Goal: Information Seeking & Learning: Learn about a topic

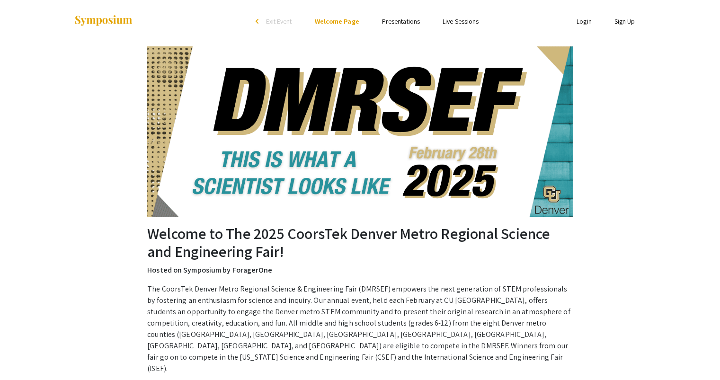
click at [392, 22] on link "Presentations" at bounding box center [401, 21] width 38 height 9
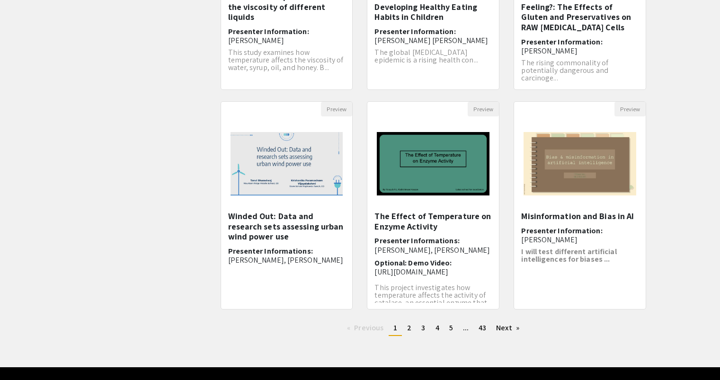
scroll to position [224, 0]
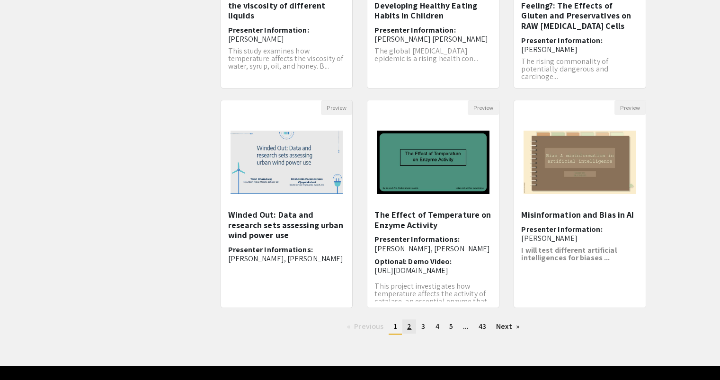
click at [413, 328] on link "page 2" at bounding box center [409, 326] width 14 height 14
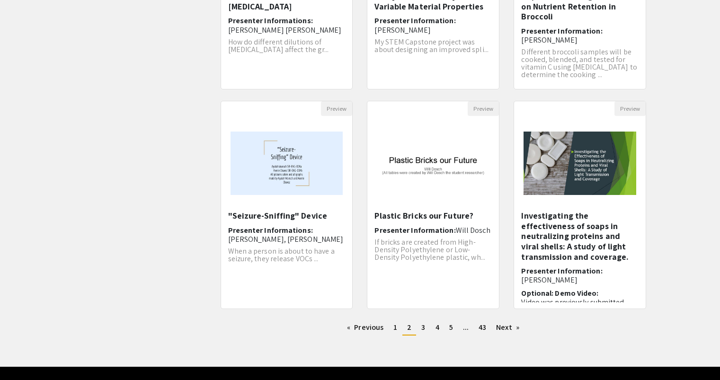
scroll to position [223, 0]
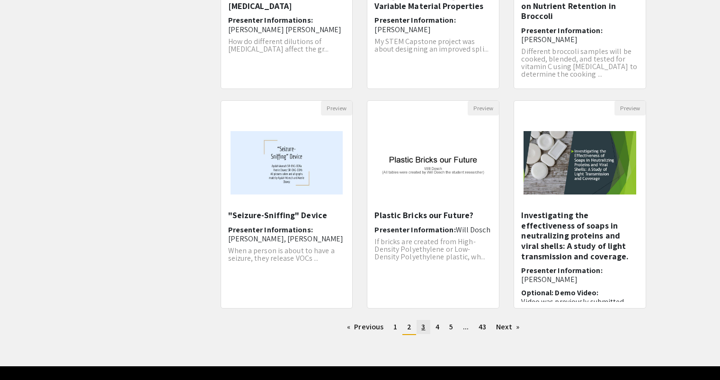
click at [424, 326] on span "3" at bounding box center [423, 327] width 4 height 10
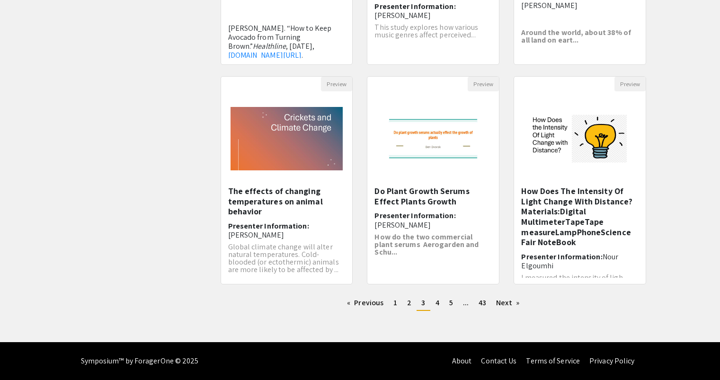
scroll to position [247, 0]
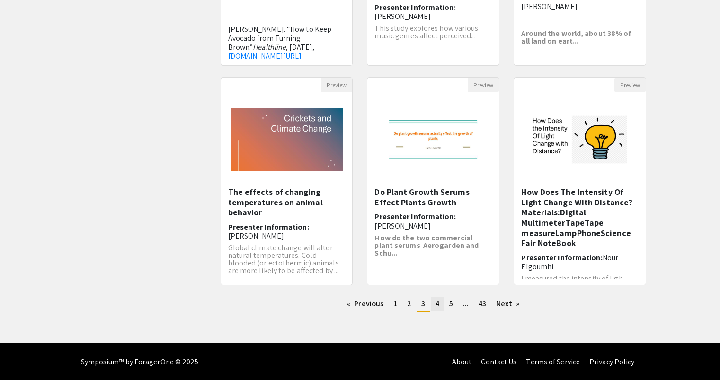
click at [440, 302] on link "page 4" at bounding box center [437, 304] width 13 height 14
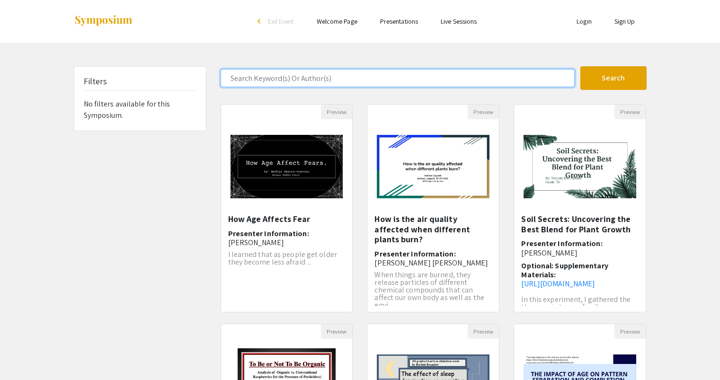
click at [353, 75] on input "Search Keyword(s) Or Author(s)" at bounding box center [398, 78] width 354 height 18
click at [580, 66] on button "Search" at bounding box center [613, 78] width 66 height 24
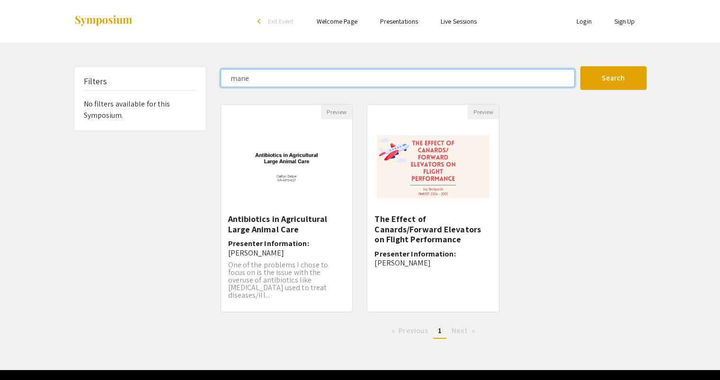
click at [353, 75] on input "mane" at bounding box center [398, 78] width 354 height 18
type input "m"
click at [580, 66] on button "Search" at bounding box center [613, 78] width 66 height 24
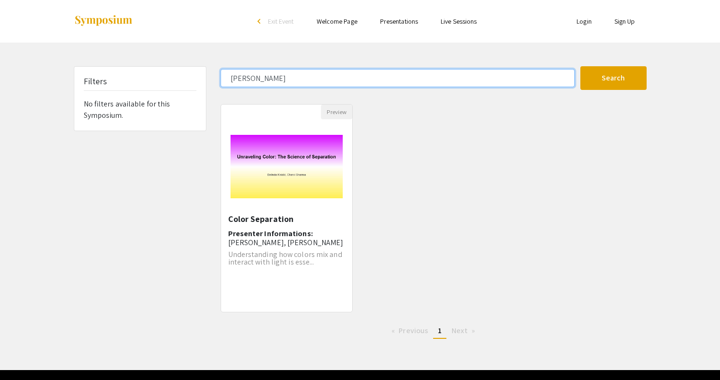
drag, startPoint x: 353, startPoint y: 75, endPoint x: 156, endPoint y: 71, distance: 197.4
click at [156, 71] on div "Filters No filters available for this Symposium. [PERSON_NAME] Search 1 Results…" at bounding box center [360, 206] width 587 height 280
type input "olivine"
click at [580, 66] on button "Search" at bounding box center [613, 78] width 66 height 24
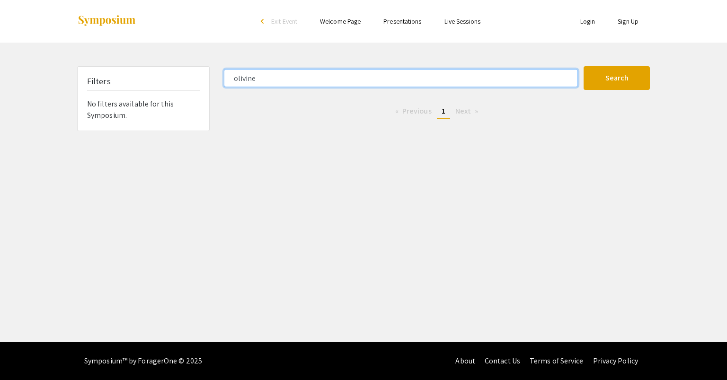
drag, startPoint x: 277, startPoint y: 80, endPoint x: 183, endPoint y: 88, distance: 94.5
click at [183, 88] on div "Filters No filters available for this Symposium. olivine Search 0 Results found…" at bounding box center [363, 98] width 587 height 65
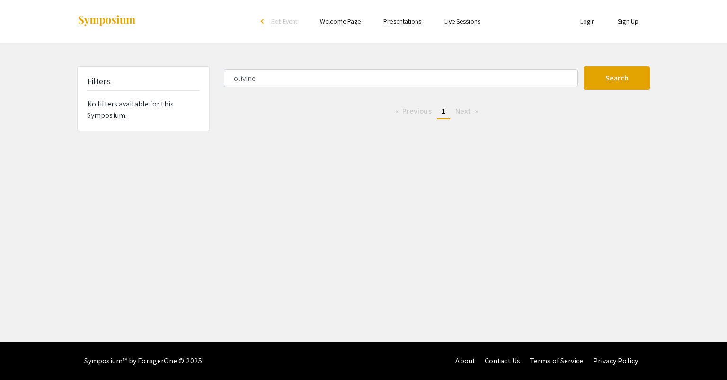
click at [398, 17] on link "Presentations" at bounding box center [402, 21] width 38 height 9
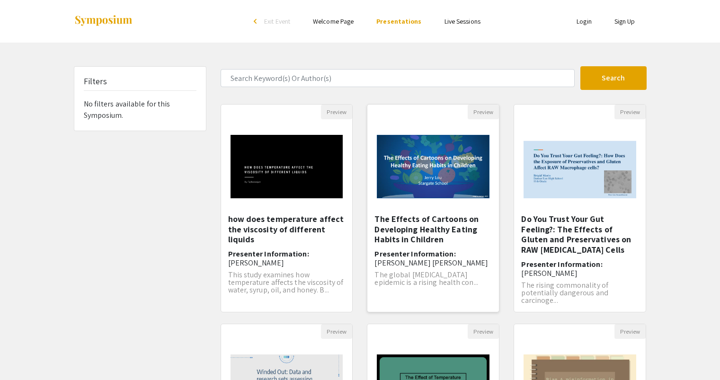
scroll to position [247, 0]
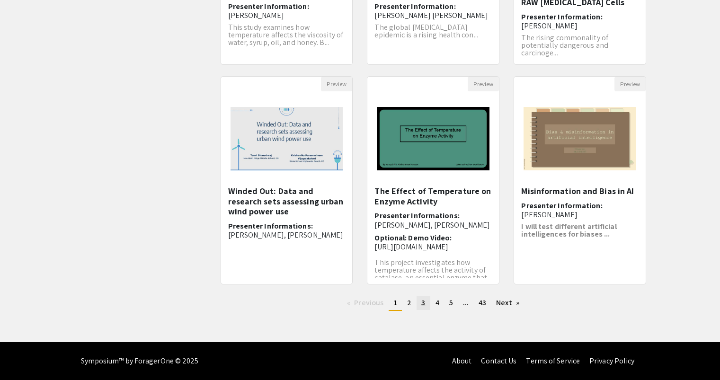
click at [422, 307] on span "3" at bounding box center [423, 303] width 4 height 10
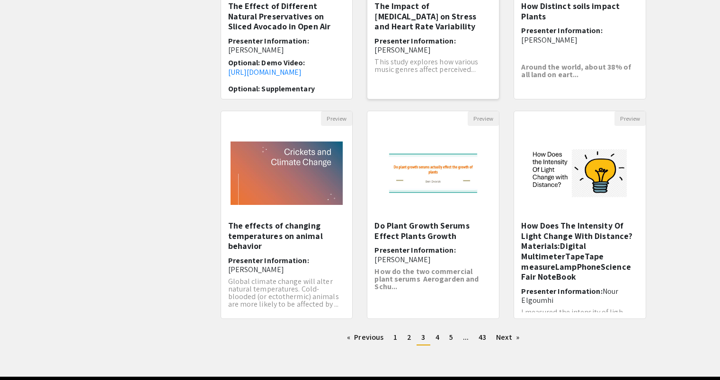
scroll to position [215, 0]
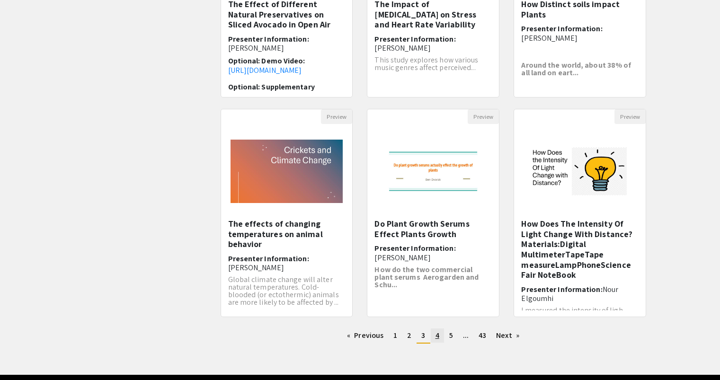
click at [433, 334] on link "page 4" at bounding box center [437, 335] width 13 height 14
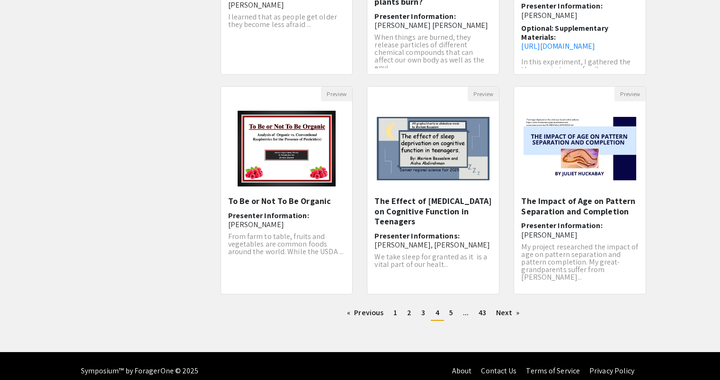
scroll to position [241, 0]
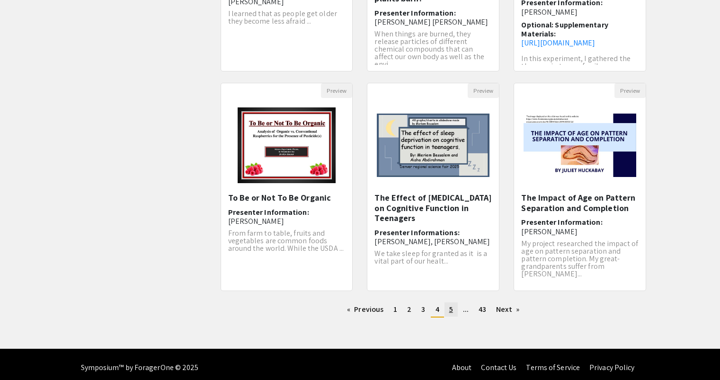
click at [451, 308] on span "5" at bounding box center [451, 309] width 4 height 10
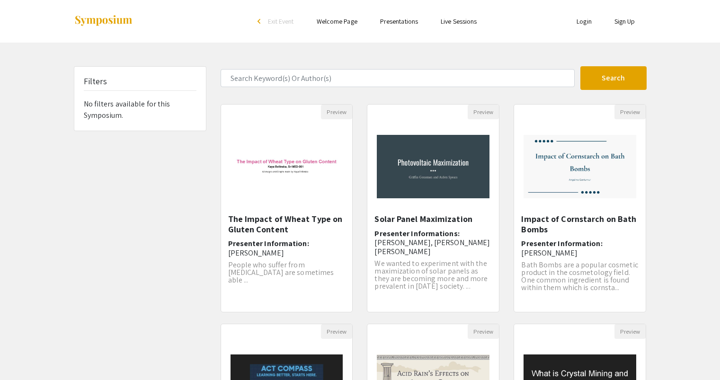
scroll to position [188, 0]
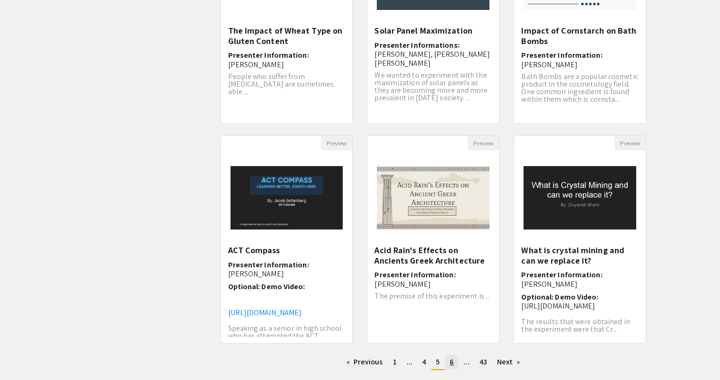
click at [451, 360] on span "6" at bounding box center [452, 362] width 4 height 10
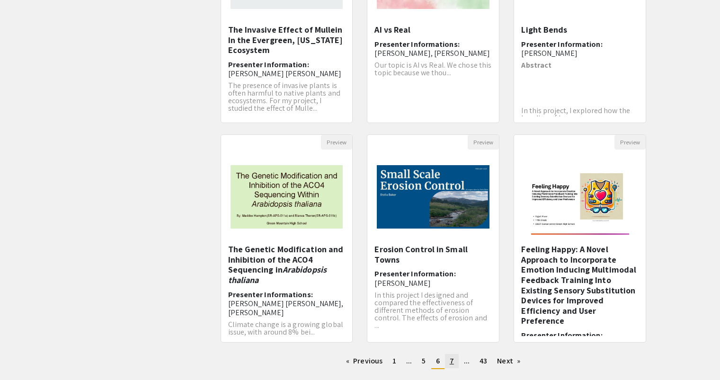
scroll to position [192, 0]
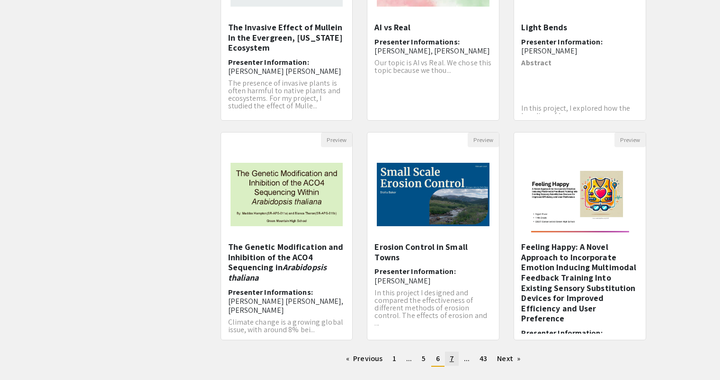
click at [453, 361] on span "7" at bounding box center [452, 358] width 4 height 10
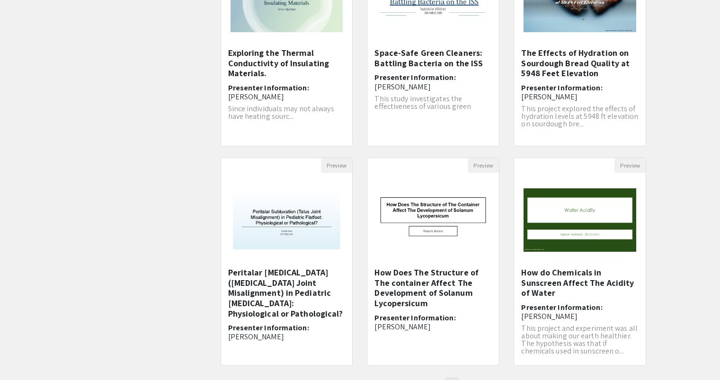
scroll to position [247, 0]
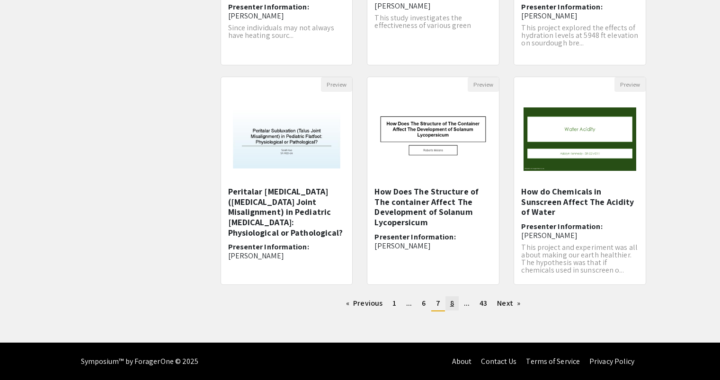
click at [452, 307] on span "8" at bounding box center [452, 303] width 4 height 10
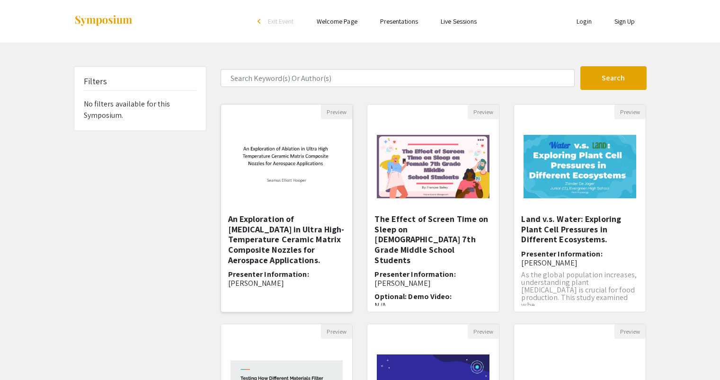
scroll to position [118, 0]
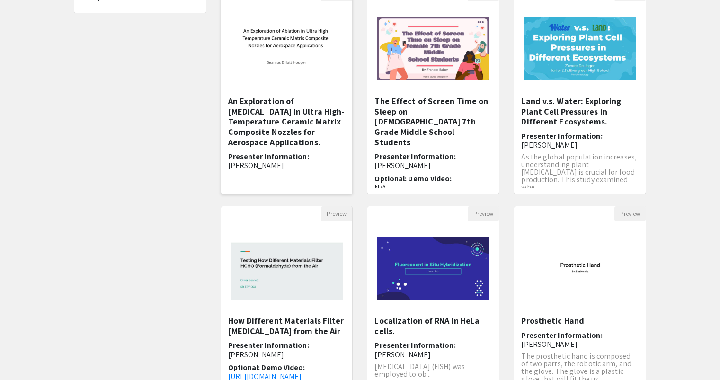
click at [296, 121] on h5 "An Exploration of [MEDICAL_DATA] in Ultra High-Temperature Ceramic Matrix Compo…" at bounding box center [286, 121] width 117 height 51
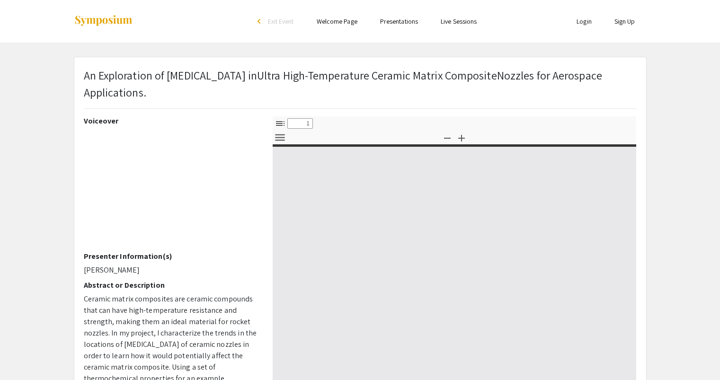
select select "custom"
type input "0"
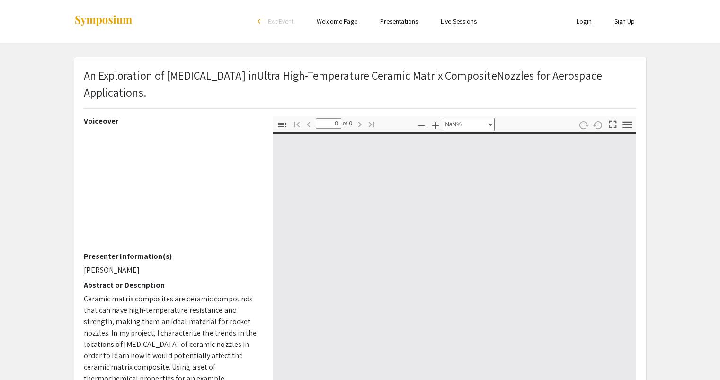
select select "auto"
type input "1"
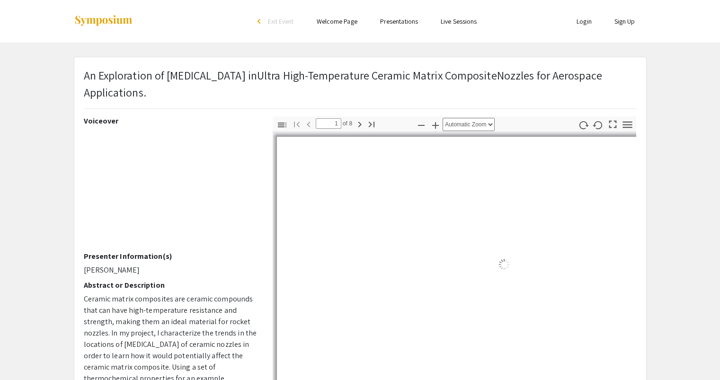
select select "auto"
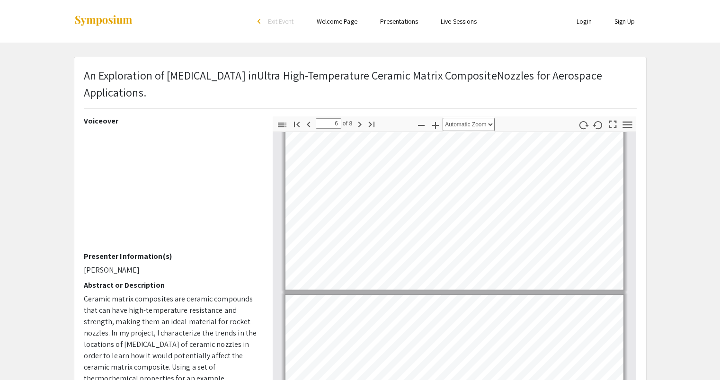
scroll to position [822, 0]
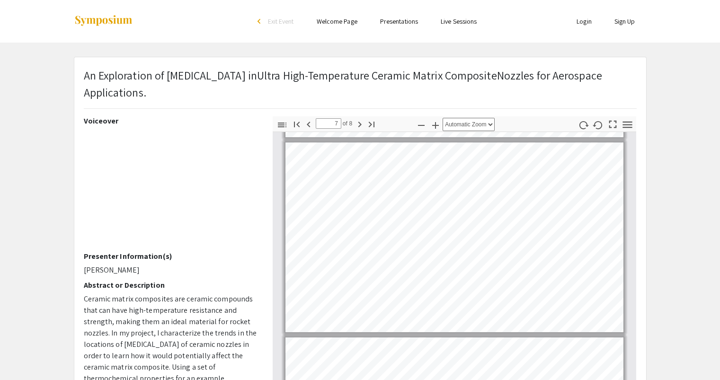
type input "8"
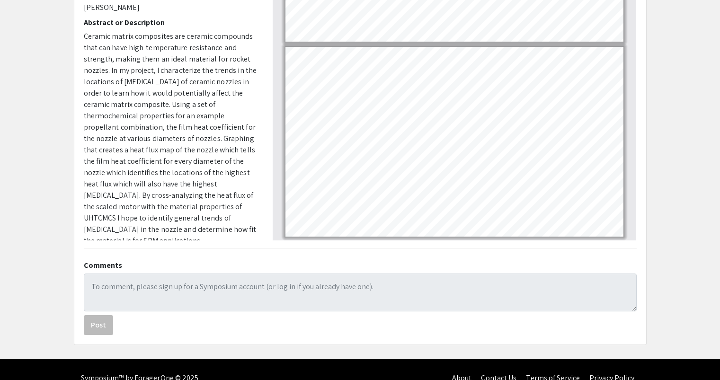
scroll to position [206, 0]
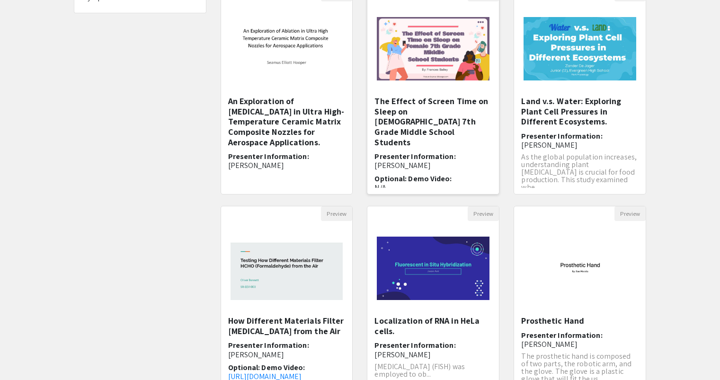
scroll to position [247, 0]
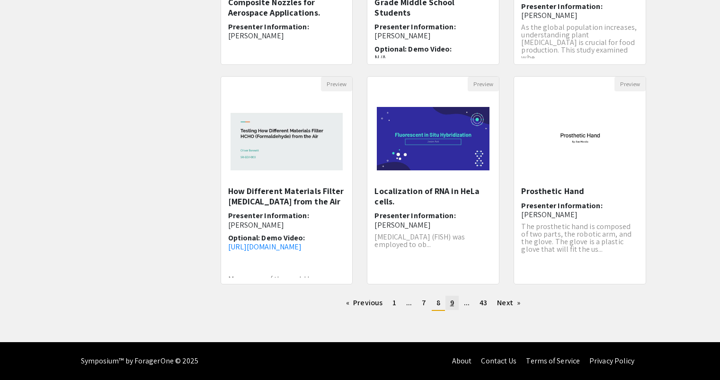
click at [455, 305] on link "page 9" at bounding box center [451, 303] width 13 height 14
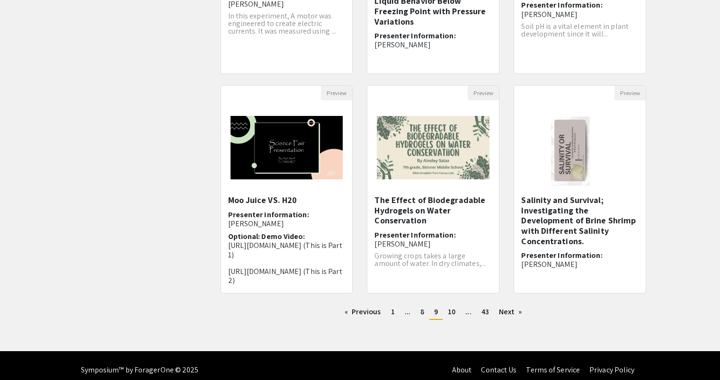
scroll to position [240, 0]
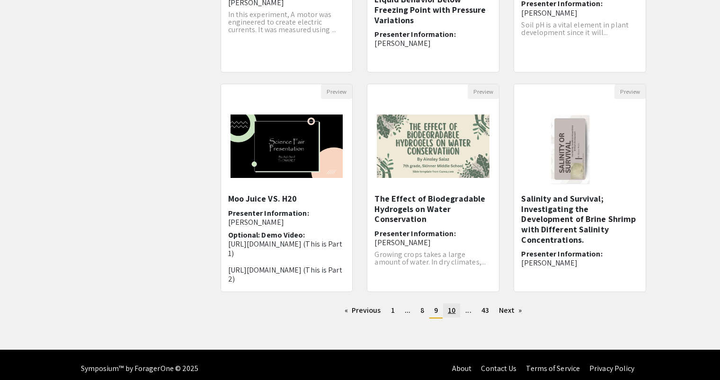
click at [459, 313] on link "page 10" at bounding box center [451, 310] width 17 height 14
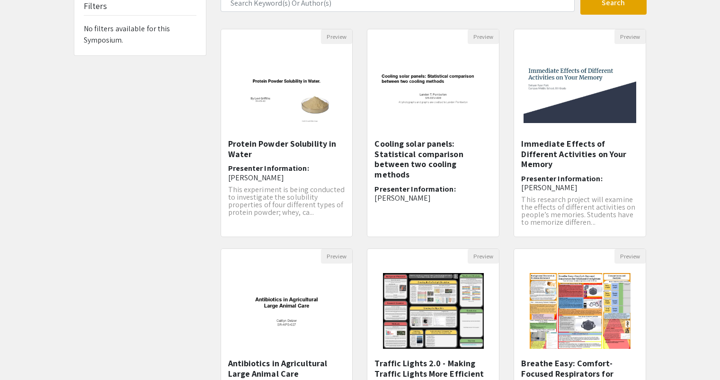
scroll to position [213, 0]
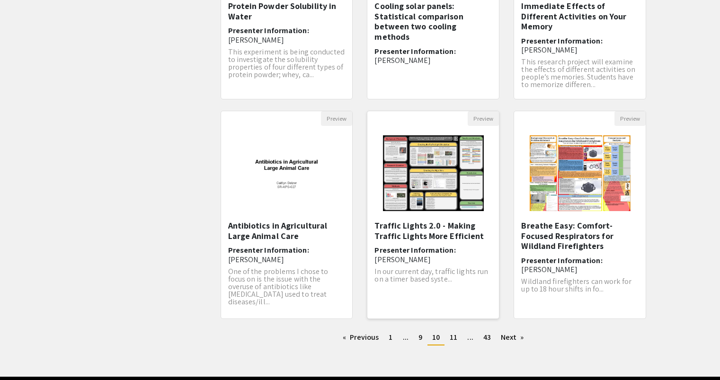
click at [438, 202] on img "Open Presentation <p>Traffic Lights 2.0 - Making Traffic Lights More Efficient<…" at bounding box center [433, 173] width 120 height 95
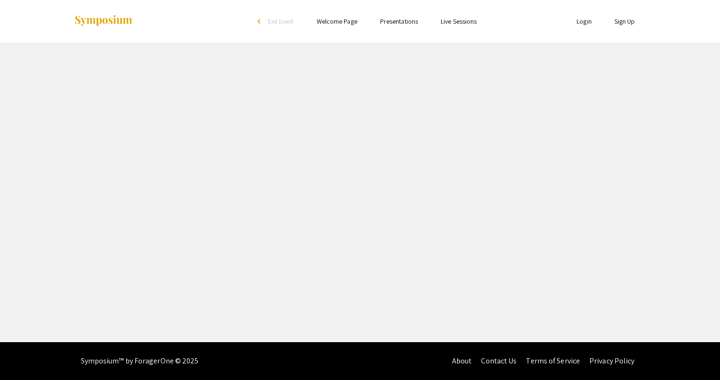
select select "custom"
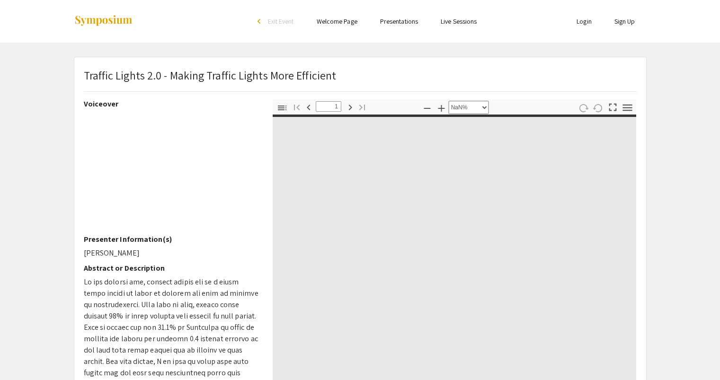
type input "0"
select select "custom"
type input "1"
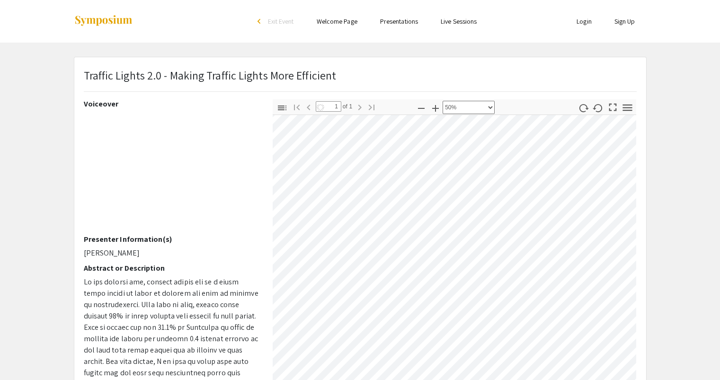
scroll to position [186, 363]
select select "custom"
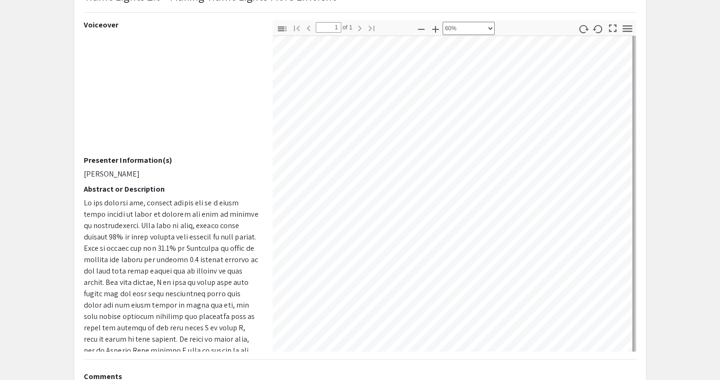
scroll to position [31, 953]
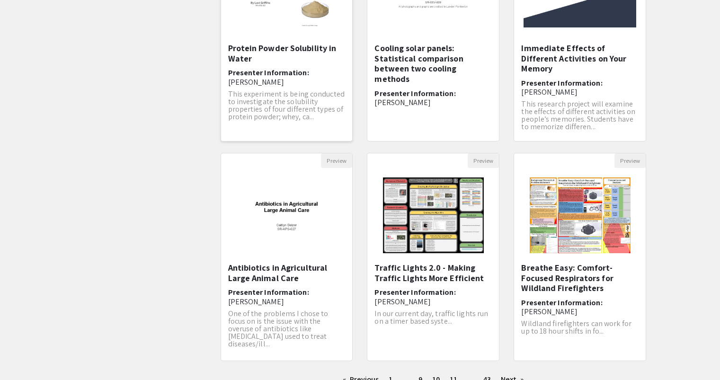
scroll to position [247, 0]
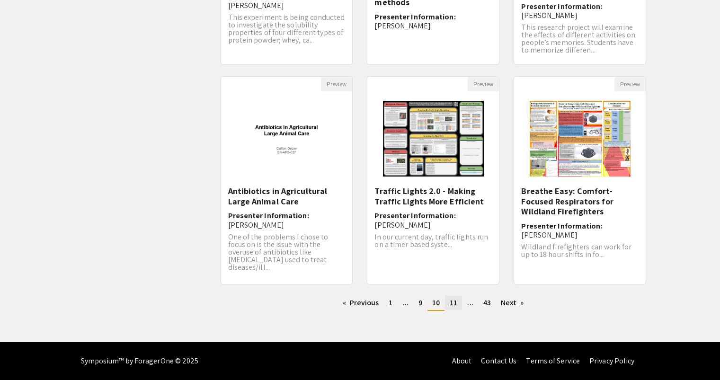
click at [455, 301] on span "11" at bounding box center [454, 303] width 8 height 10
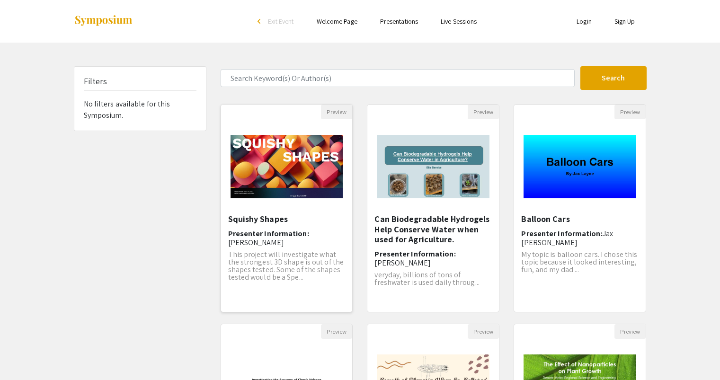
click at [301, 193] on img "Open Presentation <p>Squishy Shapes</p>" at bounding box center [287, 166] width 132 height 82
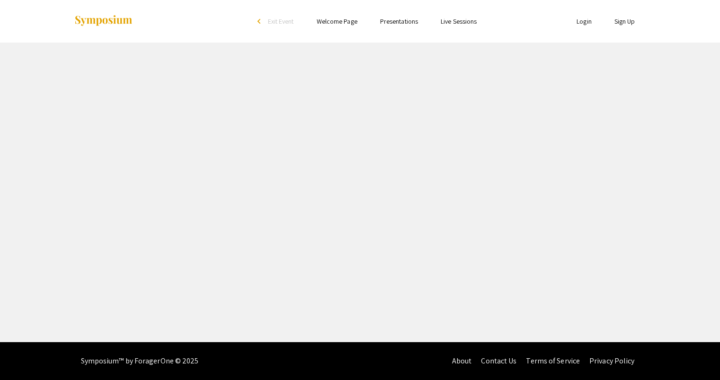
select select "custom"
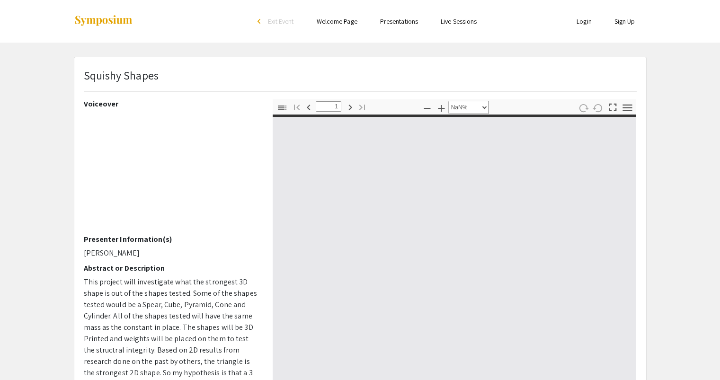
type input "0"
select select "custom"
type input "1"
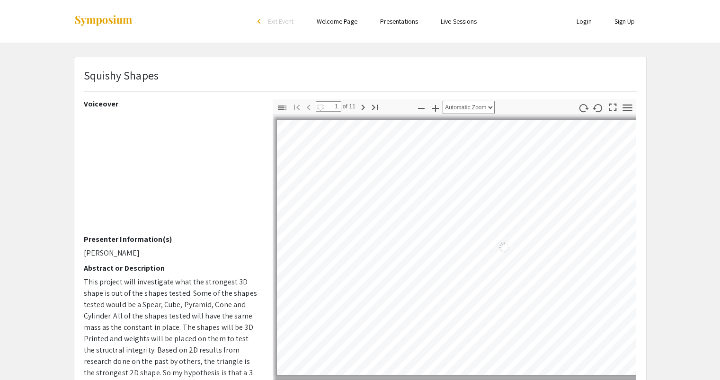
select select "auto"
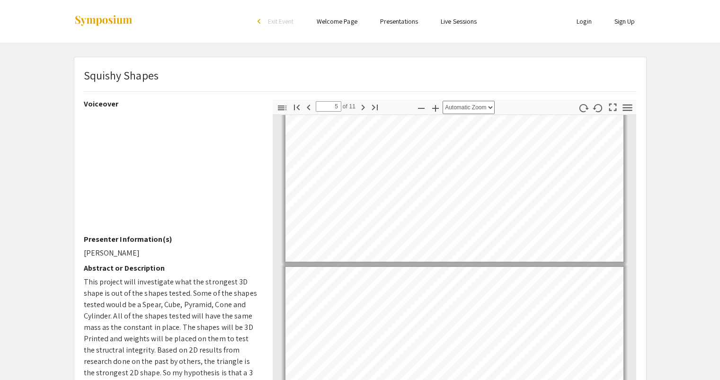
scroll to position [632, 0]
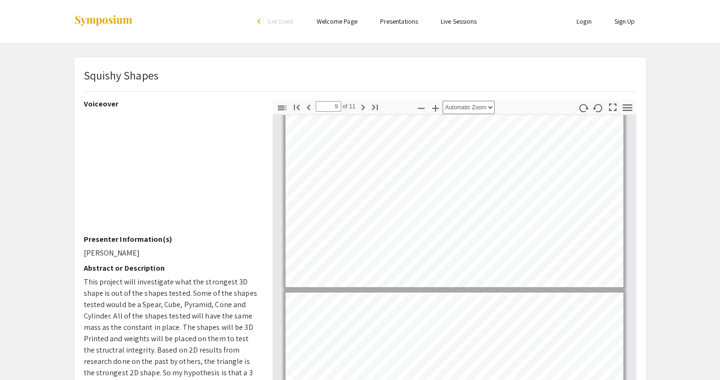
type input "10"
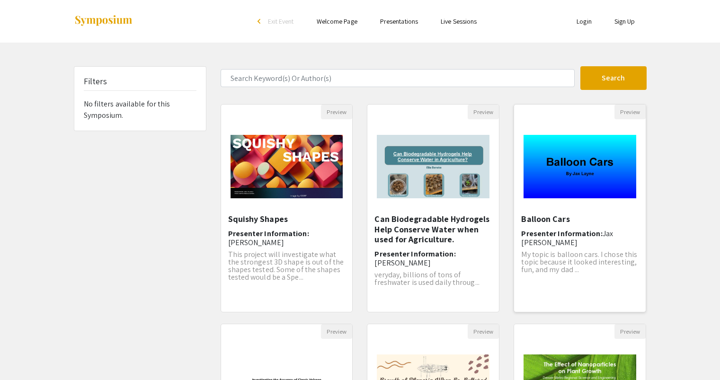
scroll to position [247, 0]
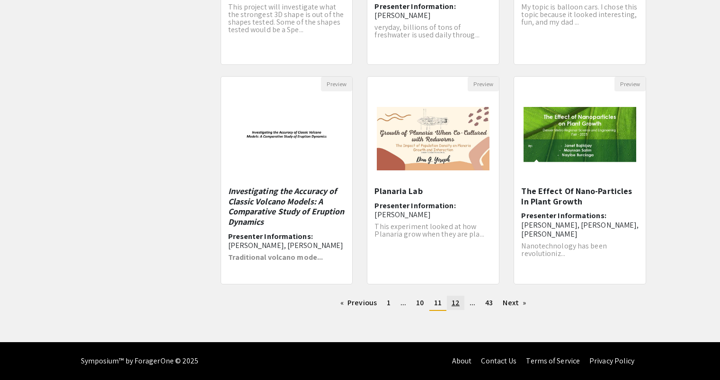
click at [458, 302] on span "12" at bounding box center [455, 303] width 8 height 10
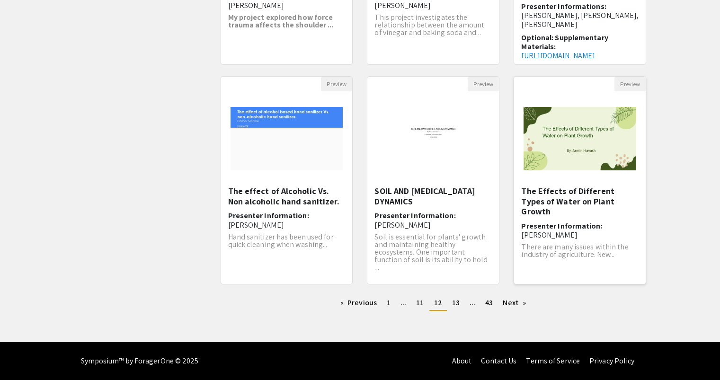
scroll to position [247, 0]
click at [422, 302] on span "11" at bounding box center [420, 303] width 8 height 10
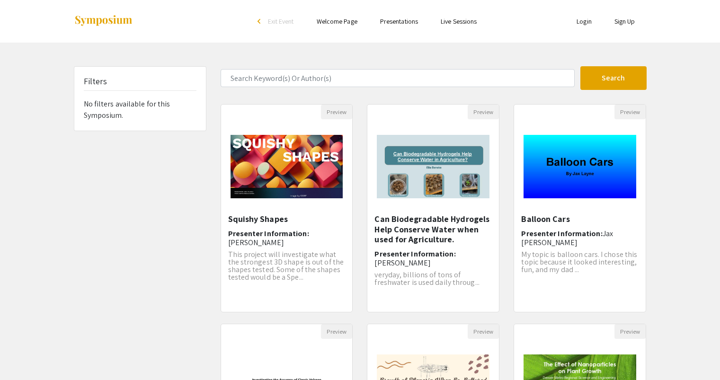
scroll to position [247, 0]
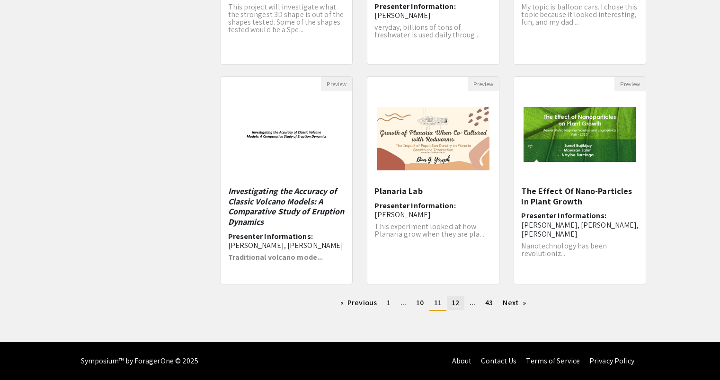
click at [450, 309] on link "page 12" at bounding box center [456, 303] width 18 height 14
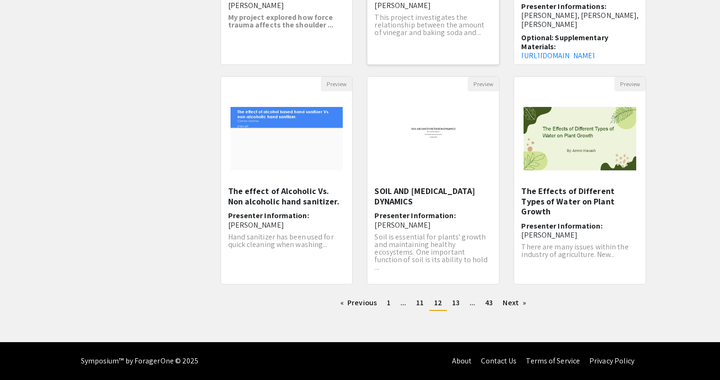
scroll to position [247, 0]
click at [451, 305] on link "page 13" at bounding box center [455, 303] width 17 height 14
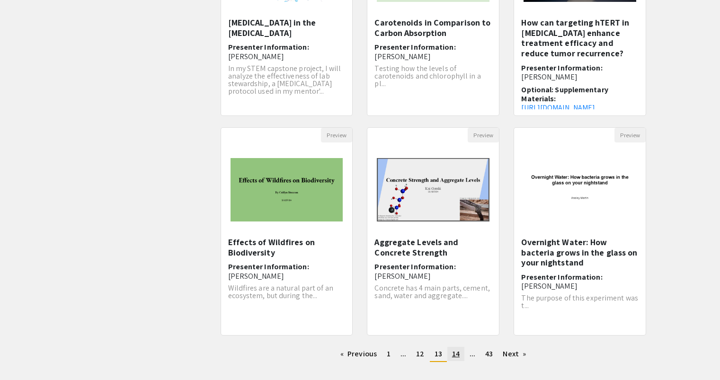
scroll to position [194, 0]
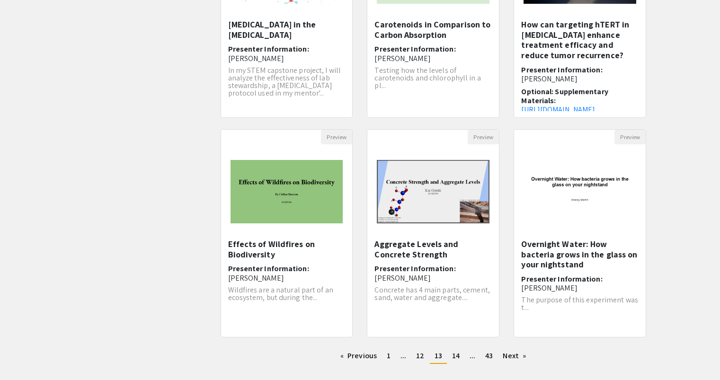
drag, startPoint x: 451, startPoint y: 305, endPoint x: 375, endPoint y: 302, distance: 75.8
click at [375, 302] on div "Aggregate Levels and Concrete Strength Presenter Information: [PERSON_NAME] Con…" at bounding box center [432, 285] width 117 height 92
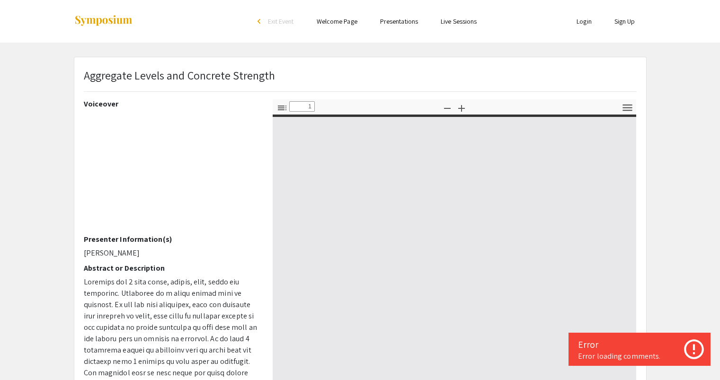
select select "custom"
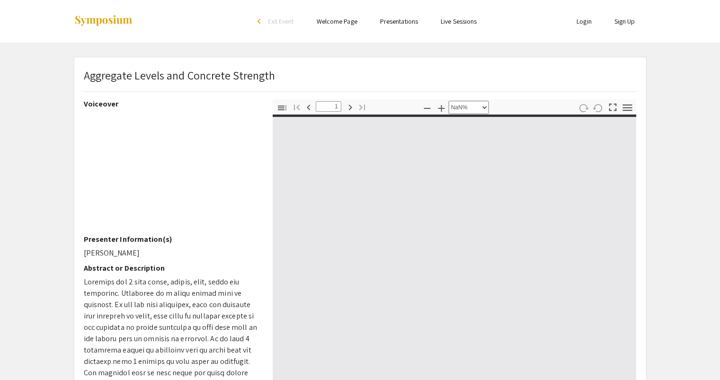
type input "0"
select select "custom"
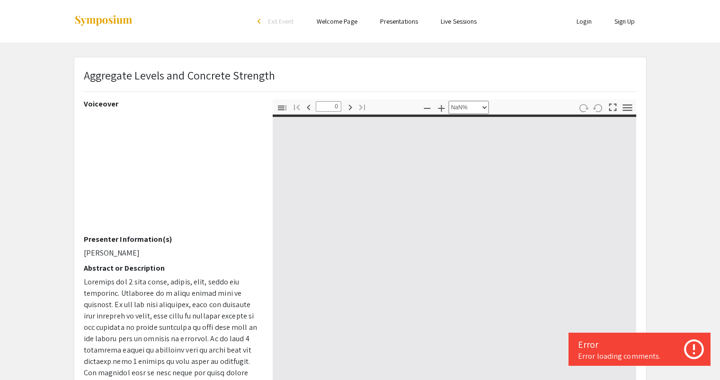
type input "1"
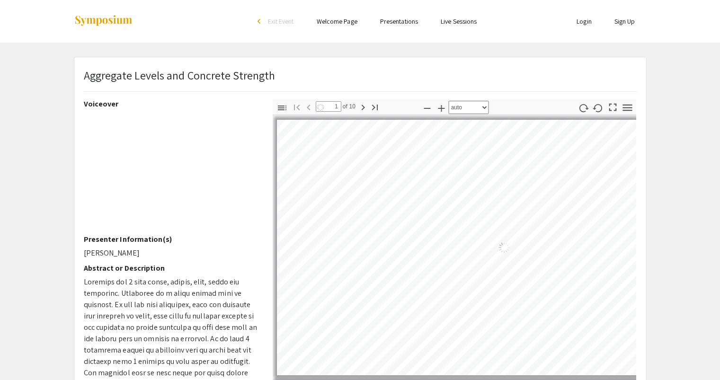
select select "auto"
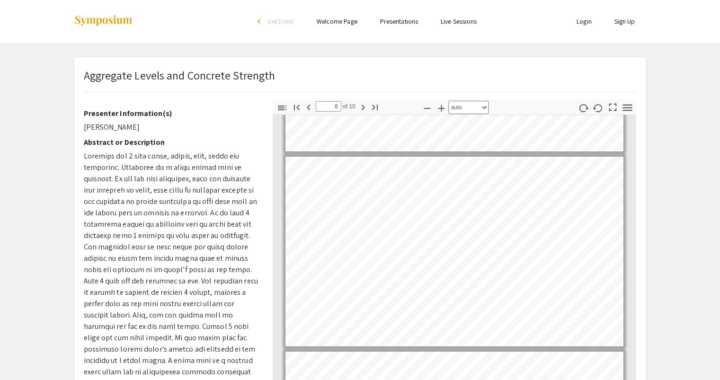
scroll to position [1342, 0]
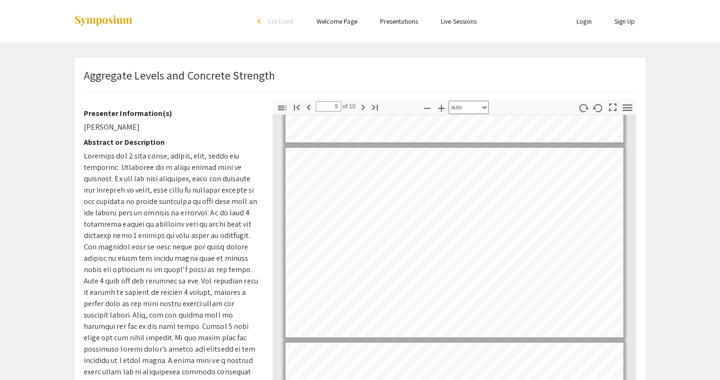
type input "10"
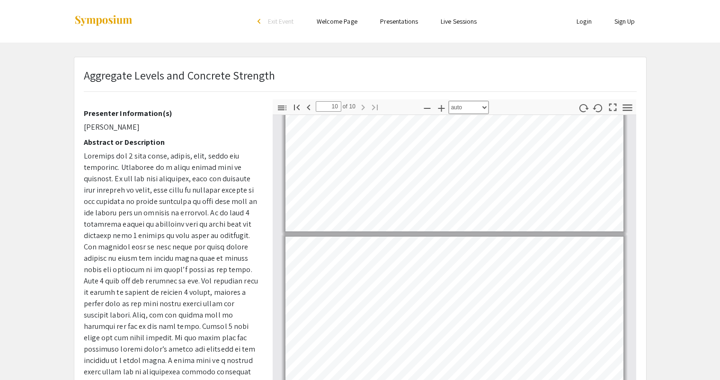
scroll to position [1636, 0]
